Goal: Transaction & Acquisition: Purchase product/service

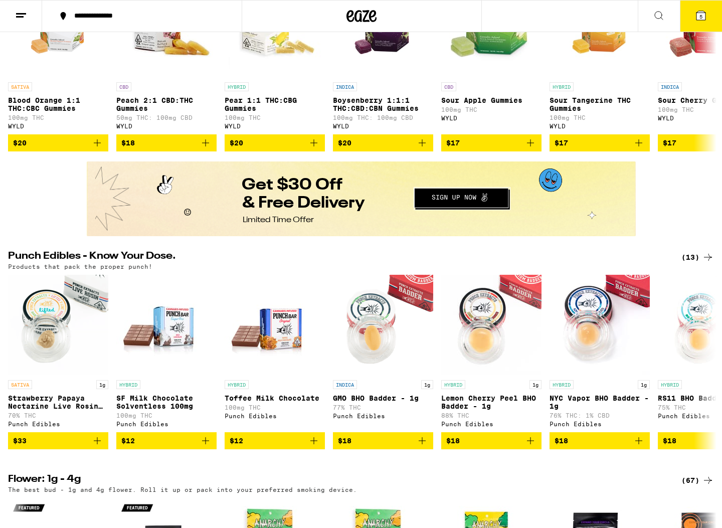
scroll to position [390, 0]
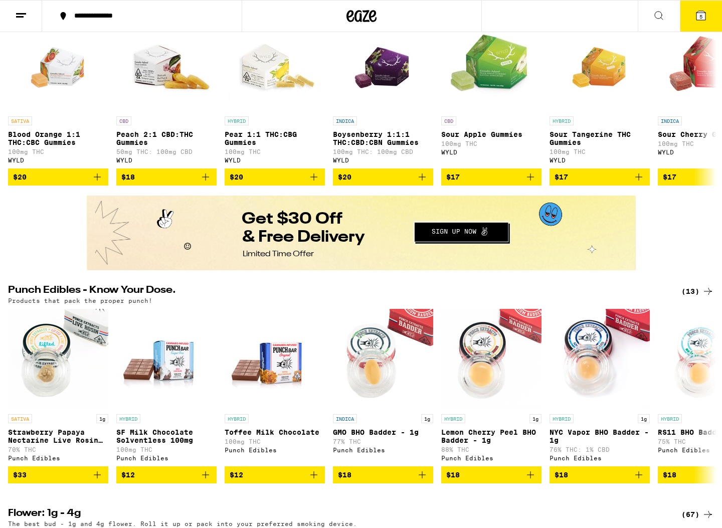
click at [705, 12] on icon at bounding box center [701, 16] width 12 height 12
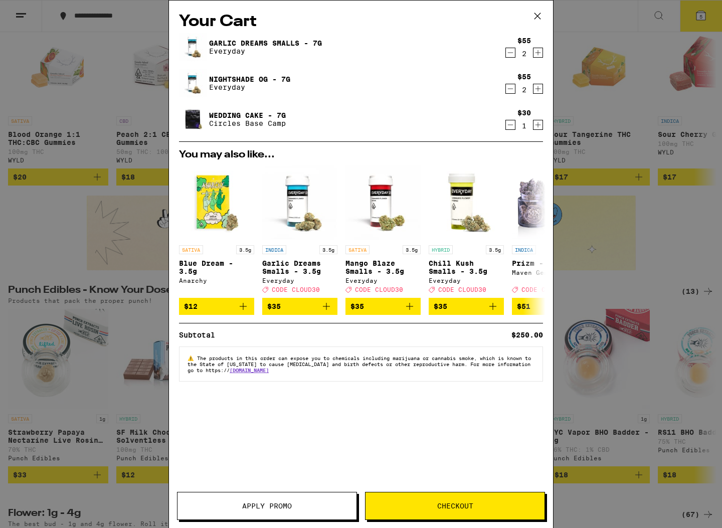
click at [510, 86] on icon "Decrement" at bounding box center [510, 89] width 9 height 12
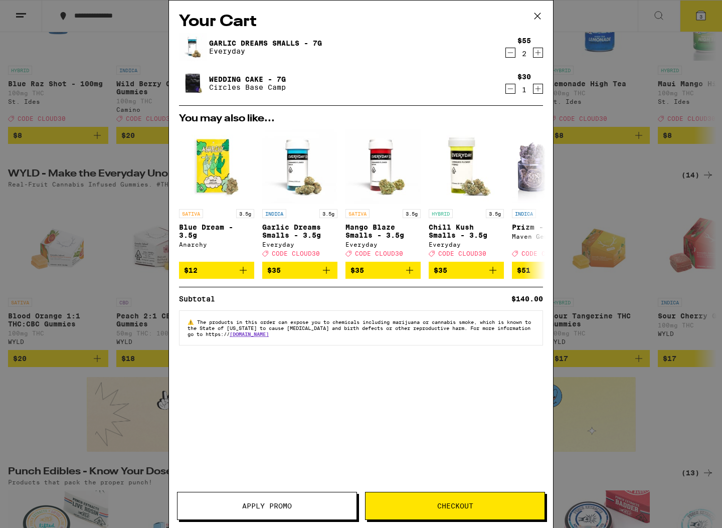
scroll to position [201, 0]
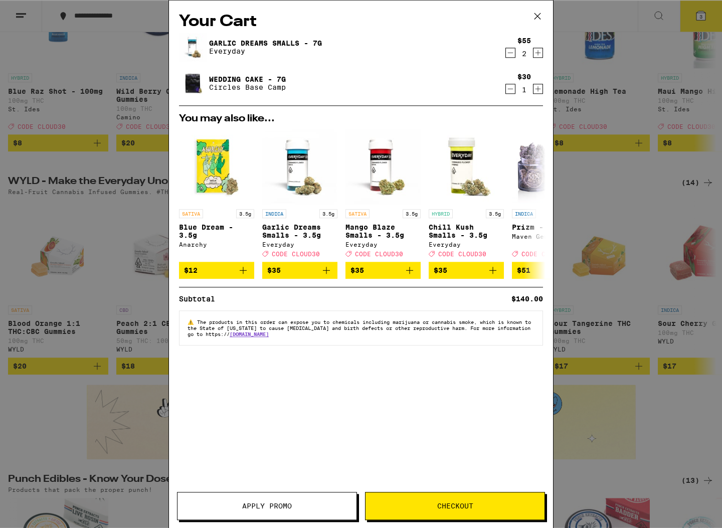
click at [505, 92] on button "Decrement" at bounding box center [510, 89] width 10 height 10
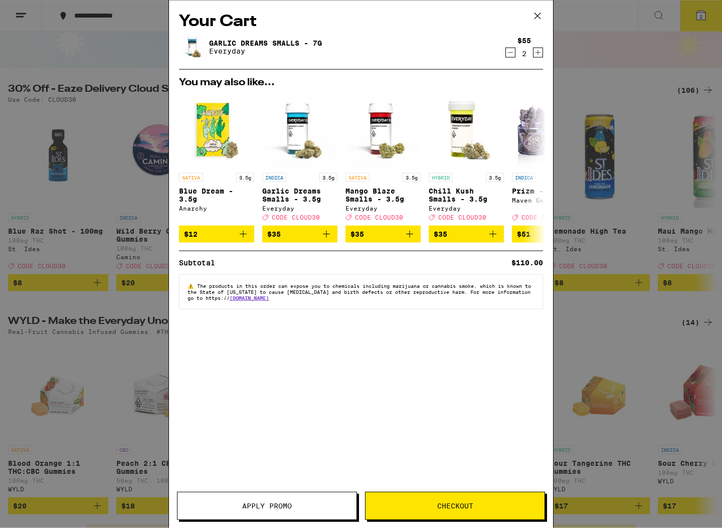
scroll to position [0, 0]
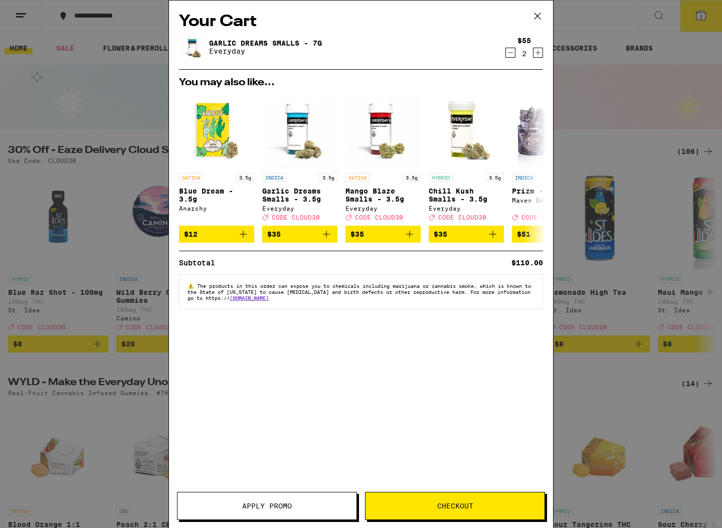
click at [540, 15] on icon at bounding box center [537, 16] width 15 height 15
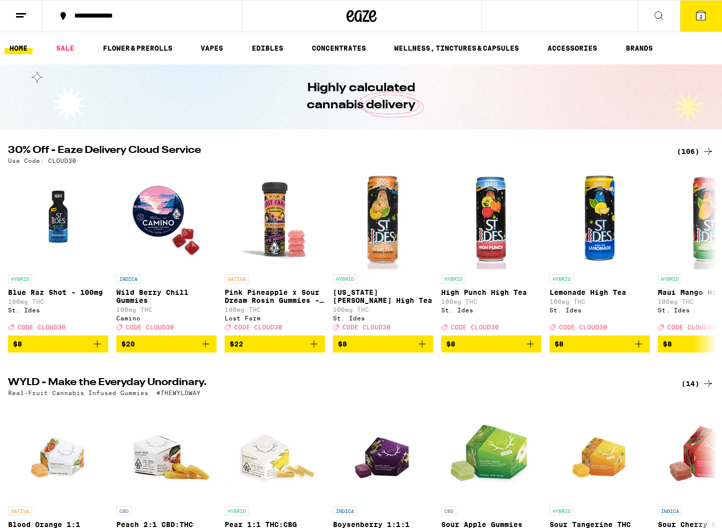
click at [227, 46] on link "VAPES" at bounding box center [212, 48] width 33 height 12
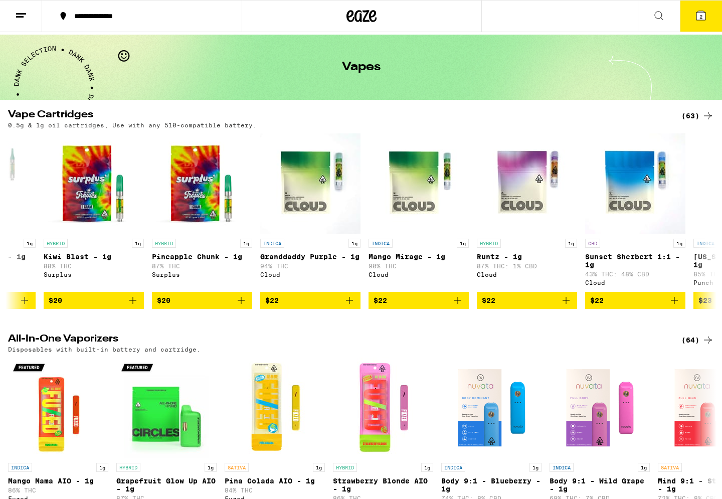
scroll to position [0, 290]
click at [356, 309] on button "$22" at bounding box center [310, 300] width 100 height 17
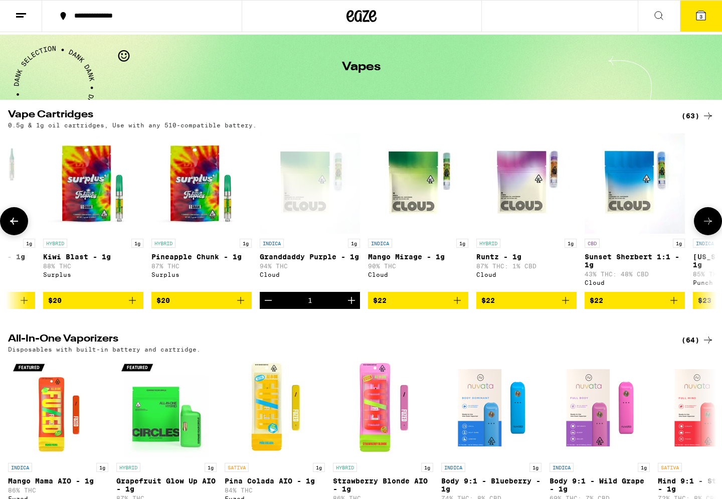
click at [464, 309] on button "$22" at bounding box center [418, 300] width 100 height 17
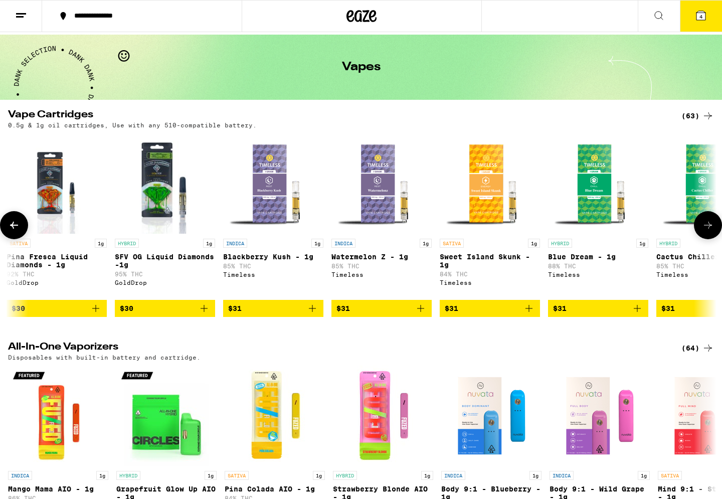
scroll to position [1, 3033]
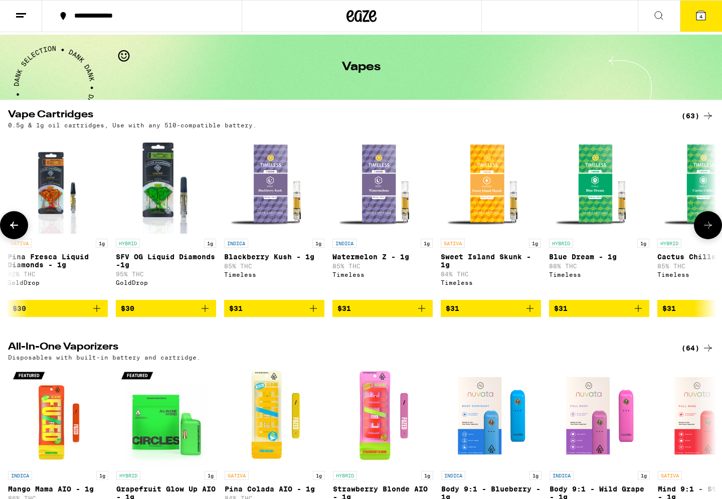
click at [285, 197] on img "Open page for Blackberry Kush - 1g from Timeless" at bounding box center [274, 183] width 100 height 100
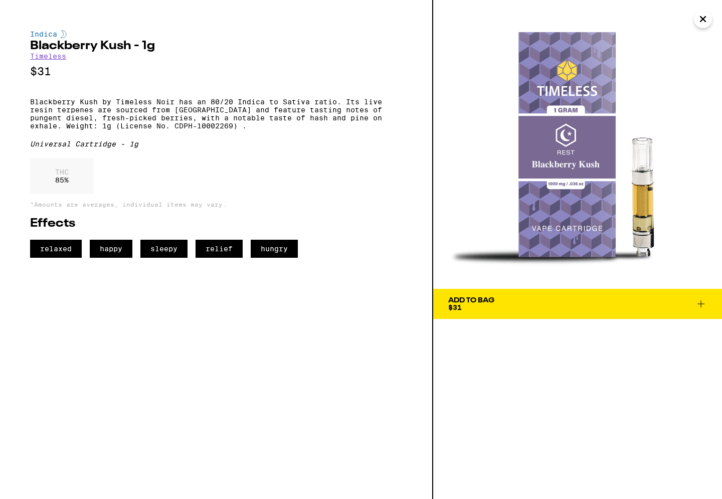
click at [704, 305] on icon at bounding box center [701, 304] width 12 height 12
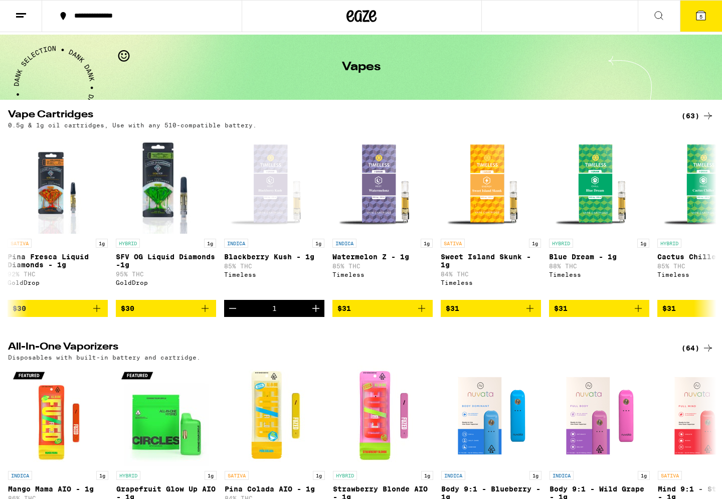
click at [700, 14] on span "5" at bounding box center [700, 17] width 3 height 6
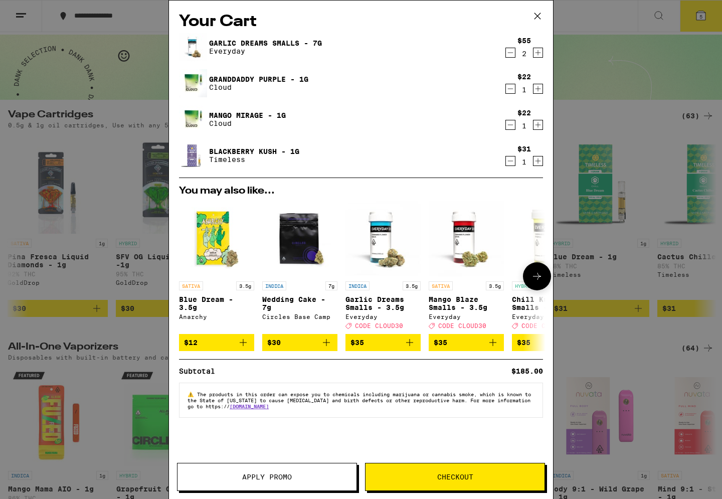
scroll to position [0, 2]
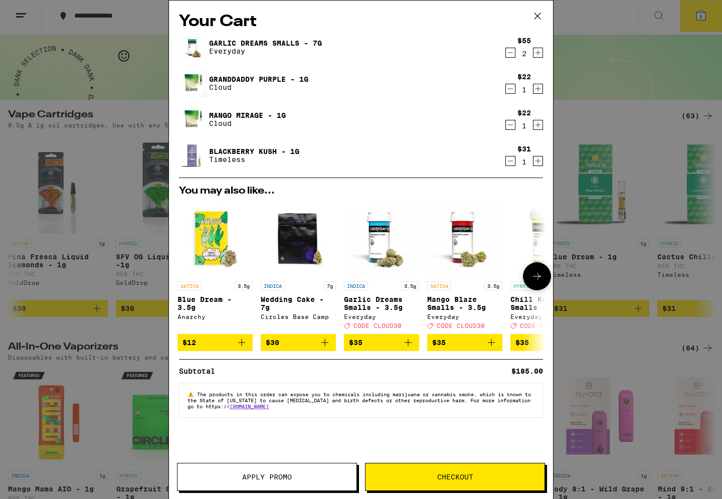
click at [485, 465] on button "Checkout" at bounding box center [455, 477] width 180 height 28
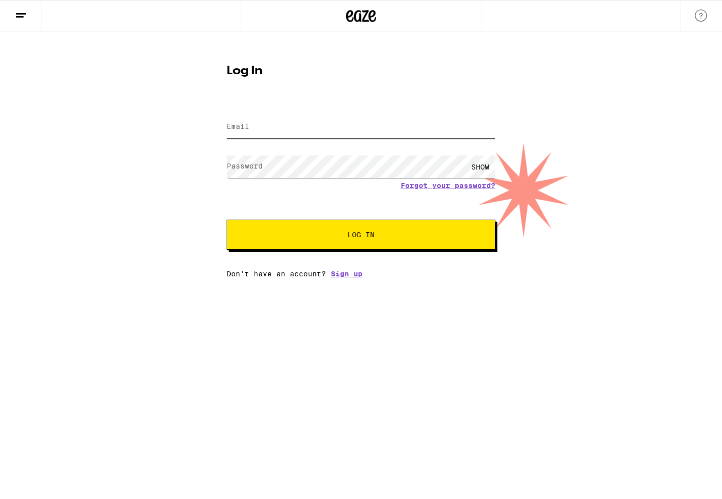
click at [368, 125] on input "Email" at bounding box center [361, 127] width 269 height 23
type input "ronaldmassio@gmail.com"
click at [361, 238] on button "Log In" at bounding box center [361, 235] width 269 height 30
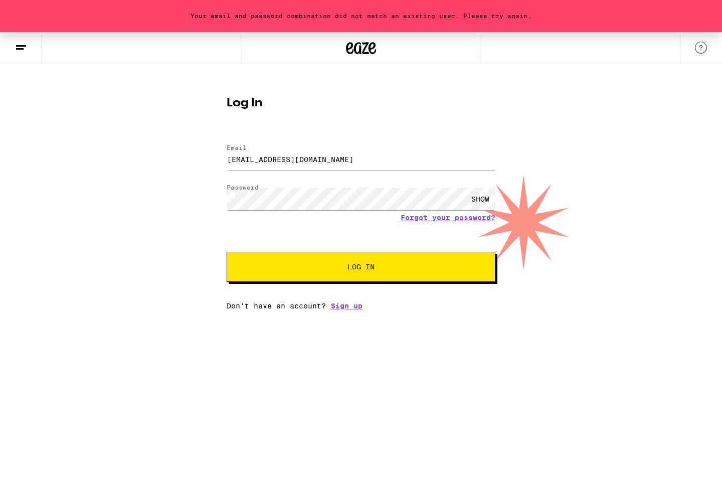
click at [484, 200] on div "SHOW" at bounding box center [480, 199] width 30 height 23
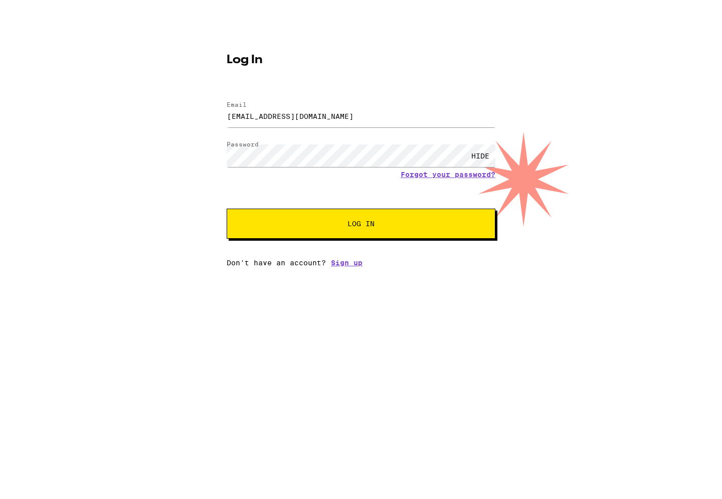
click at [471, 252] on button "Log In" at bounding box center [361, 267] width 269 height 30
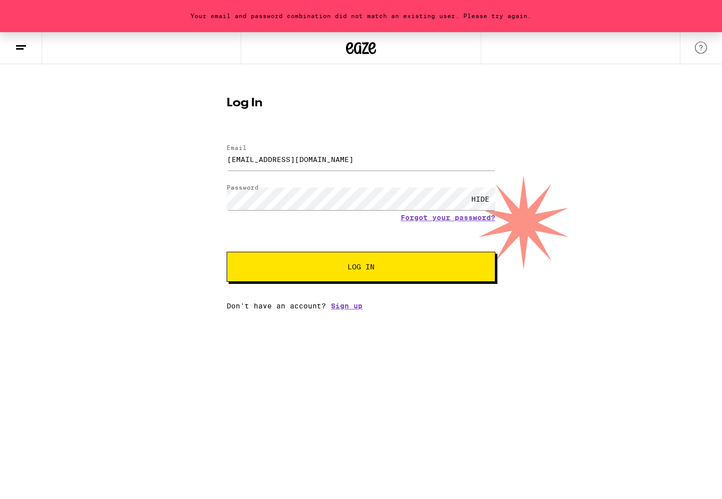
click at [470, 218] on link "Forgot your password?" at bounding box center [448, 218] width 95 height 8
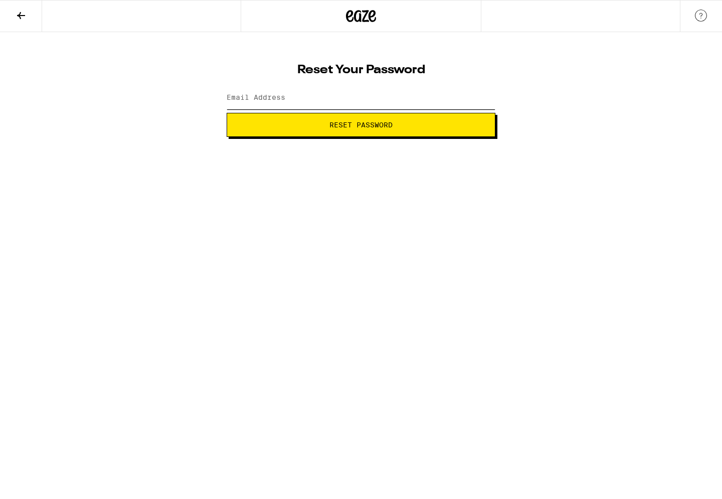
click at [439, 103] on input "Email Address" at bounding box center [361, 98] width 269 height 23
type input "ronaldmassio@gmail.com"
click at [467, 116] on button "Reset Password" at bounding box center [361, 125] width 269 height 24
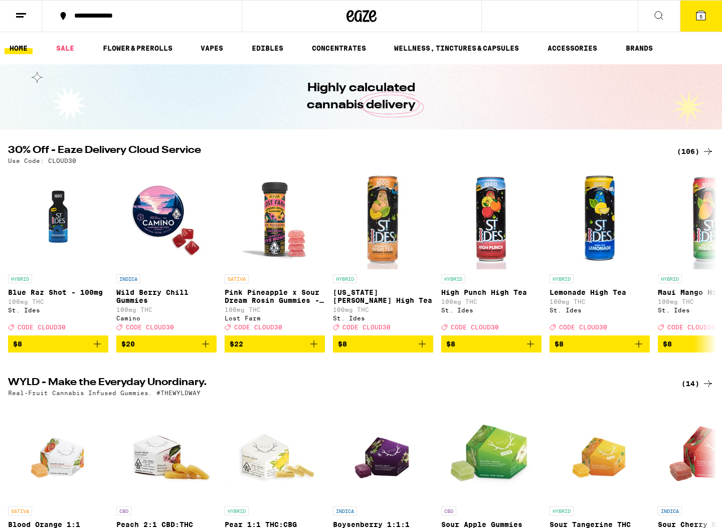
click at [713, 18] on button "5" at bounding box center [701, 16] width 42 height 31
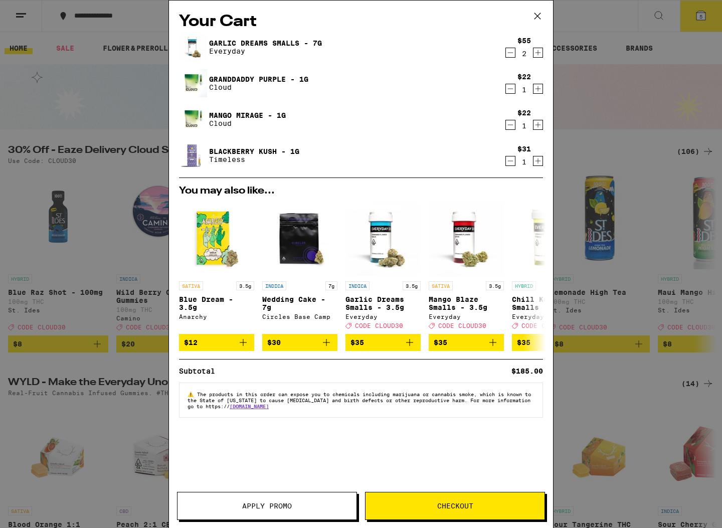
click at [536, 19] on icon at bounding box center [537, 16] width 15 height 15
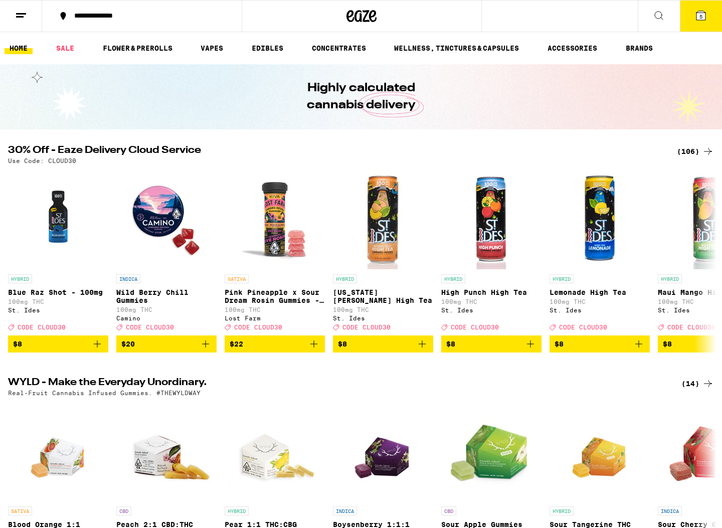
click at [699, 18] on span "5" at bounding box center [700, 17] width 3 height 6
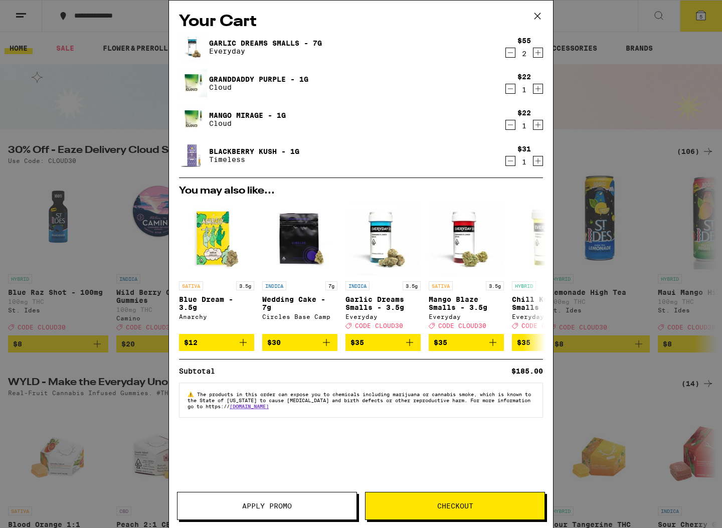
click at [507, 52] on icon "Decrement" at bounding box center [510, 53] width 9 height 12
click at [511, 55] on icon "Decrement" at bounding box center [510, 53] width 9 height 12
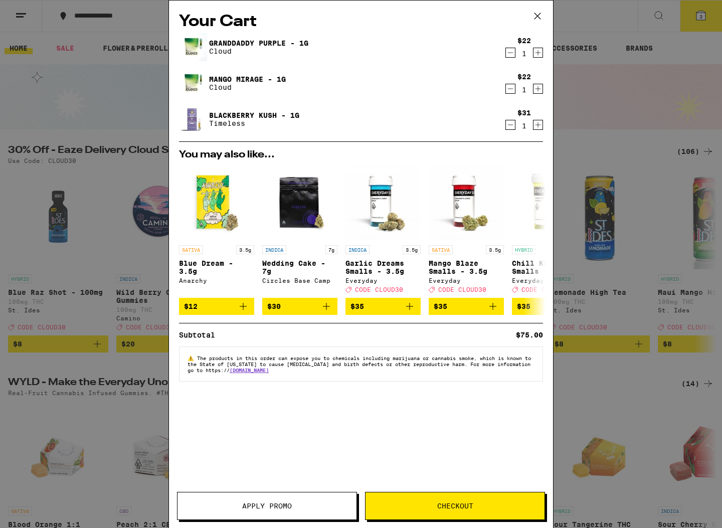
click at [508, 51] on icon "Decrement" at bounding box center [510, 53] width 9 height 12
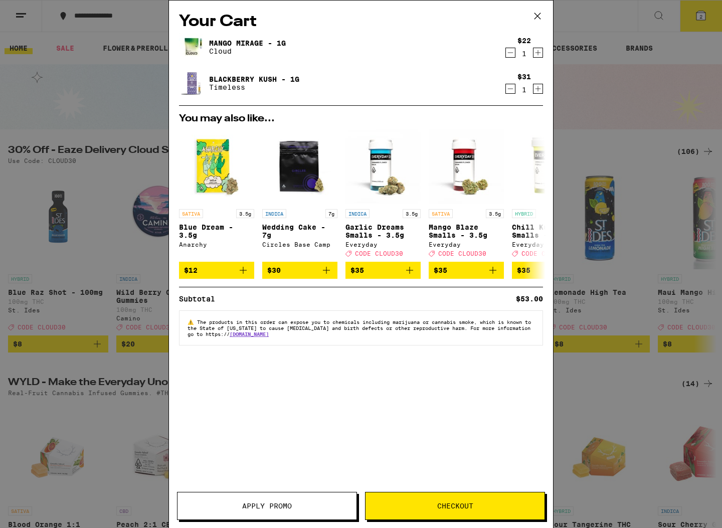
click at [513, 51] on icon "Decrement" at bounding box center [510, 53] width 9 height 12
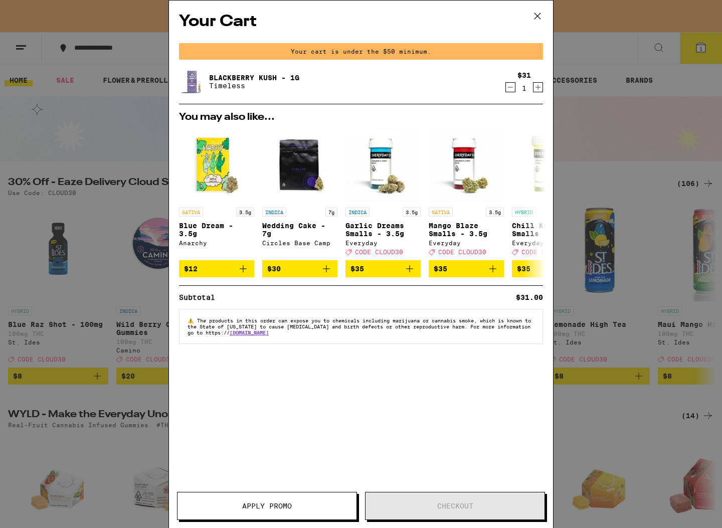
click at [510, 88] on icon "Decrement" at bounding box center [510, 87] width 9 height 12
